Goal: Find specific page/section: Find specific page/section

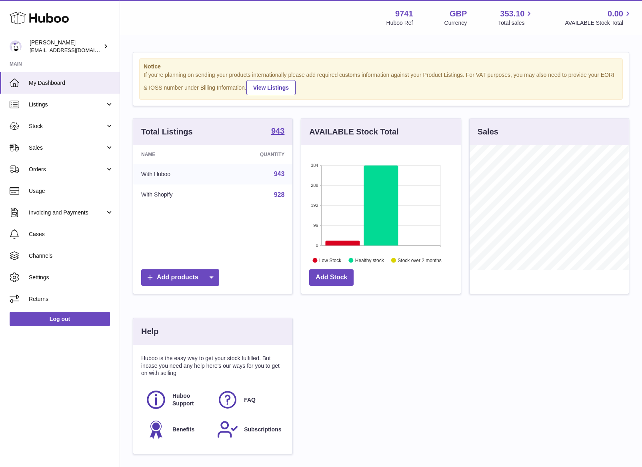
scroll to position [124, 159]
click at [53, 102] on span "Listings" at bounding box center [67, 105] width 76 height 8
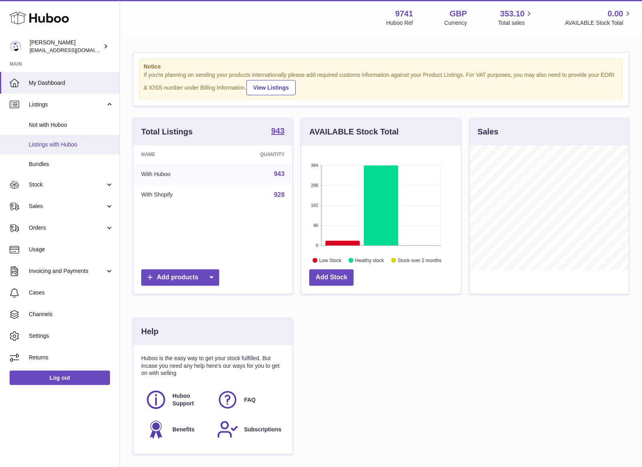
click at [49, 143] on span "Listings with Huboo" at bounding box center [71, 145] width 85 height 8
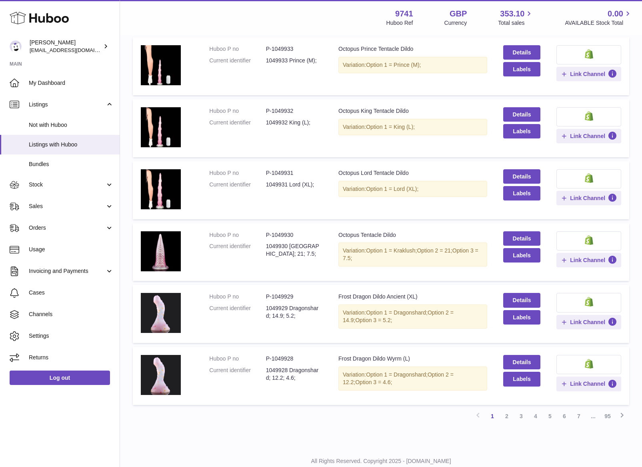
scroll to position [379, 0]
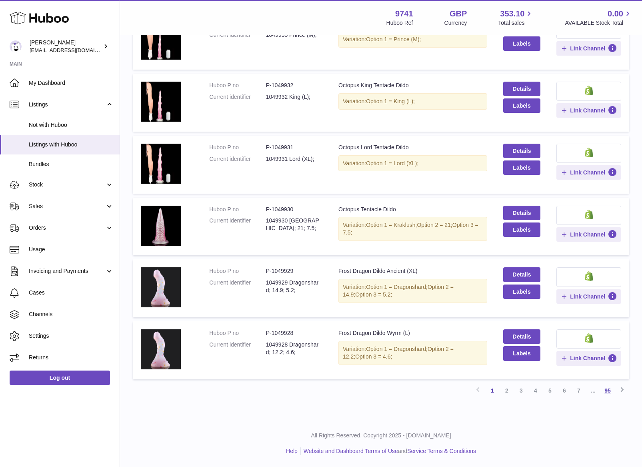
click at [606, 388] on link "95" at bounding box center [608, 390] width 14 height 14
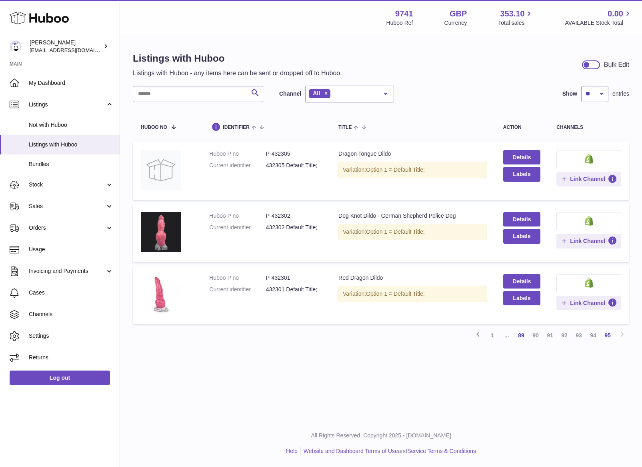
click at [523, 334] on link "89" at bounding box center [521, 335] width 14 height 14
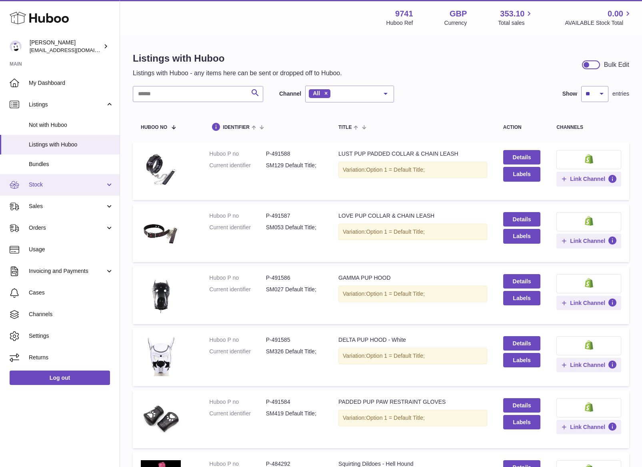
click at [48, 182] on span "Stock" at bounding box center [67, 185] width 76 height 8
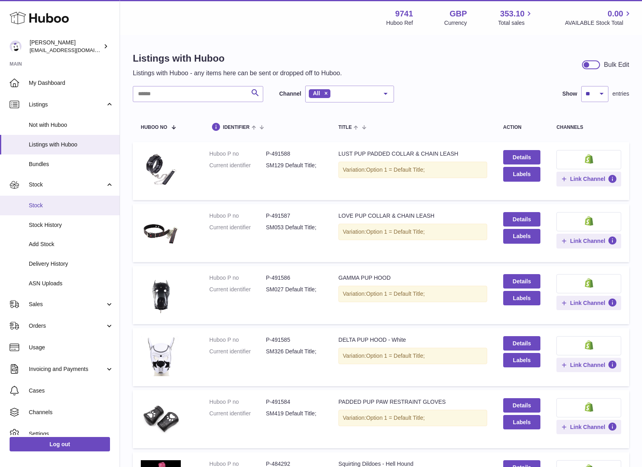
click at [49, 203] on span "Stock" at bounding box center [71, 206] width 85 height 8
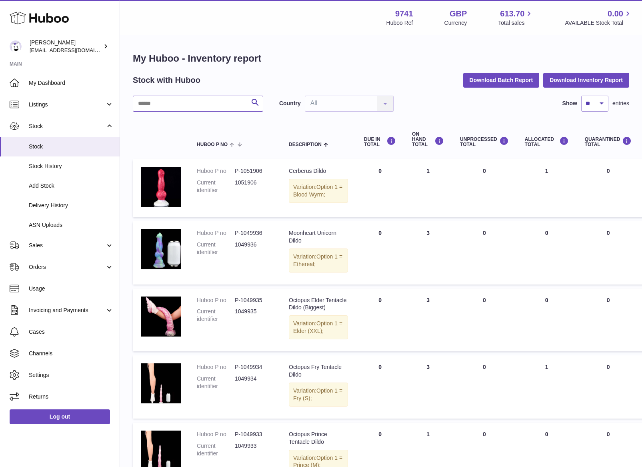
click at [181, 106] on input "text" at bounding box center [198, 104] width 130 height 16
paste input "******"
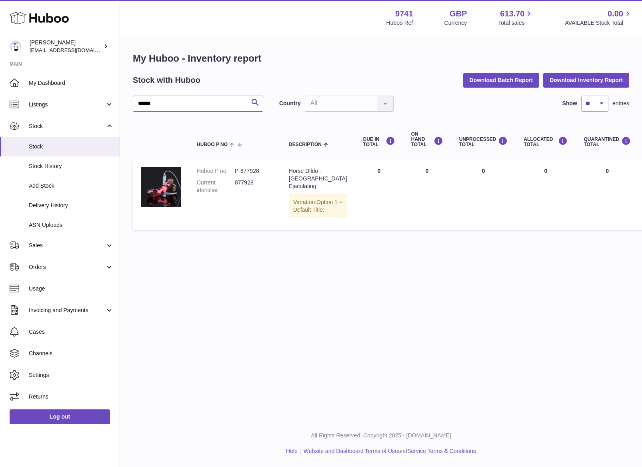
type input "******"
